Goal: Find specific page/section: Find specific page/section

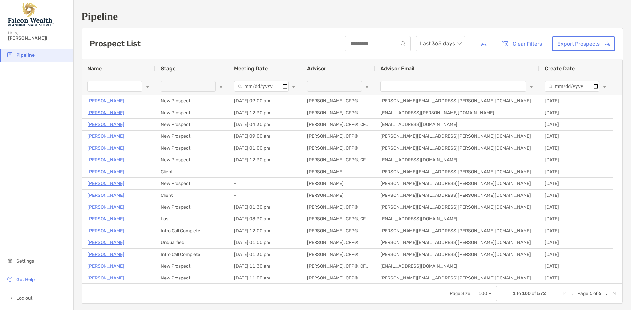
click at [116, 88] on input "Name Filter Input" at bounding box center [114, 86] width 55 height 11
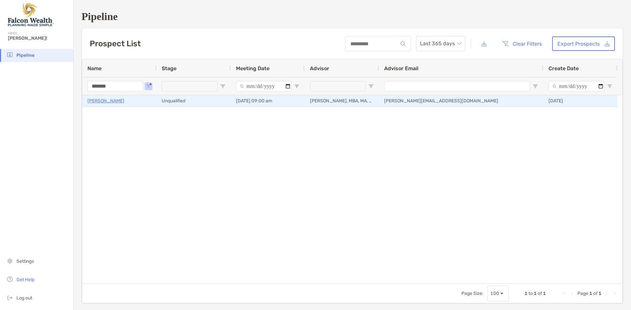
type input "*******"
click at [109, 102] on p "[PERSON_NAME]" at bounding box center [105, 101] width 37 height 8
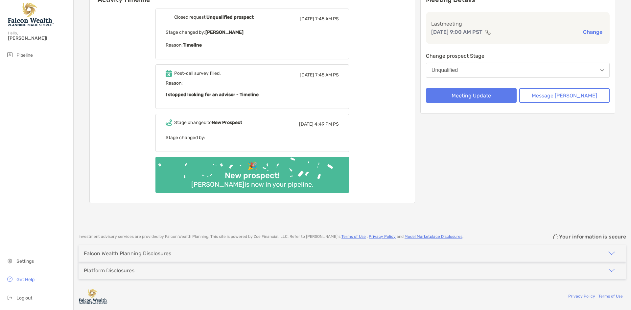
scroll to position [87, 0]
click at [609, 252] on img "button" at bounding box center [611, 253] width 8 height 8
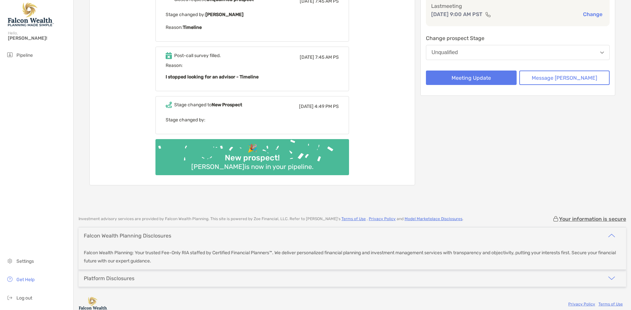
scroll to position [113, 0]
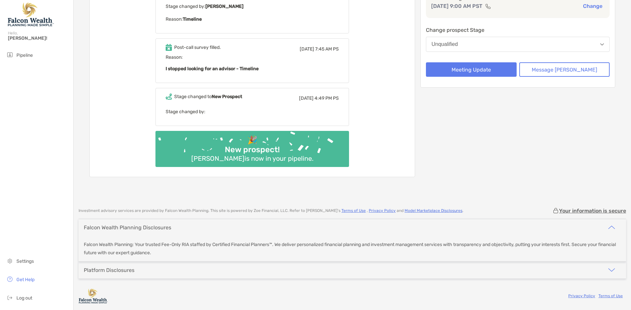
click at [607, 269] on img "button" at bounding box center [611, 270] width 8 height 8
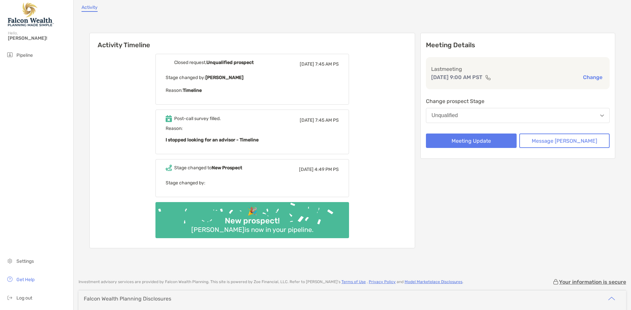
scroll to position [14, 0]
